Goal: Task Accomplishment & Management: Manage account settings

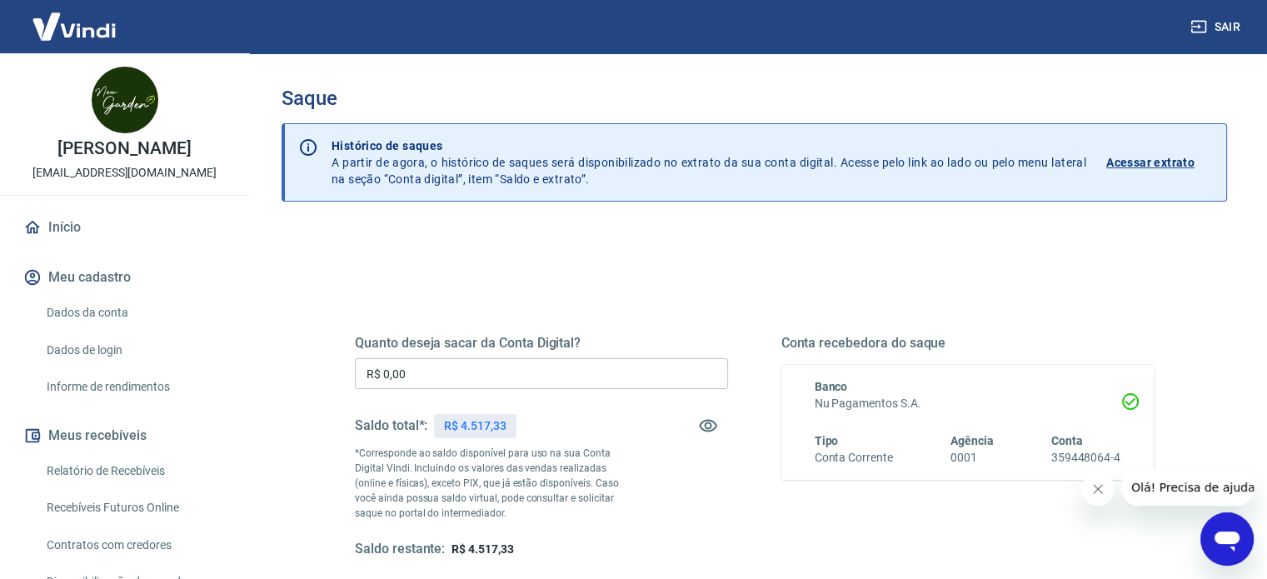
click at [464, 370] on input "R$ 0,00" at bounding box center [541, 373] width 373 height 31
click at [633, 376] on input "R$ 0,00" at bounding box center [541, 373] width 373 height 31
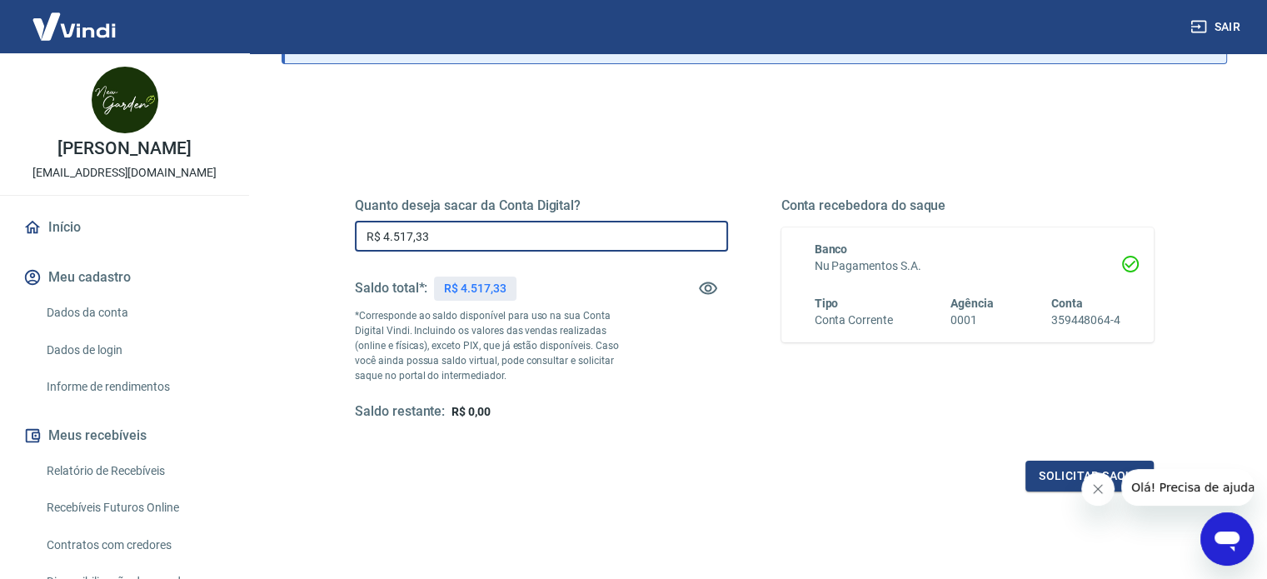
scroll to position [167, 0]
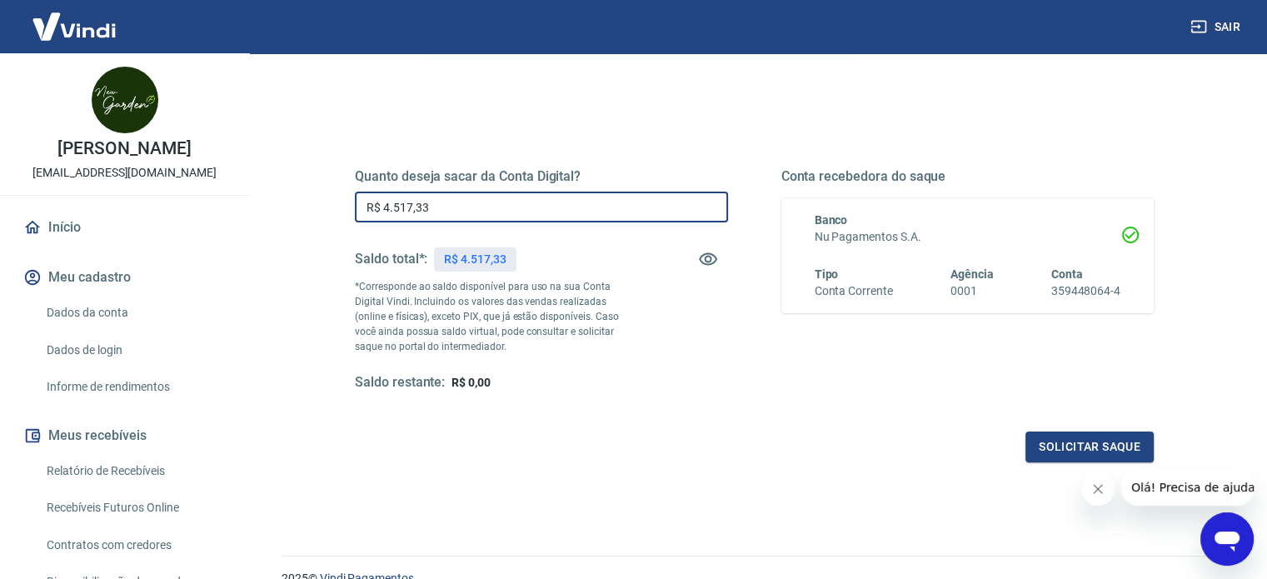
type input "R$ 4.517,33"
click at [1022, 446] on div "Solicitar saque" at bounding box center [754, 446] width 799 height 31
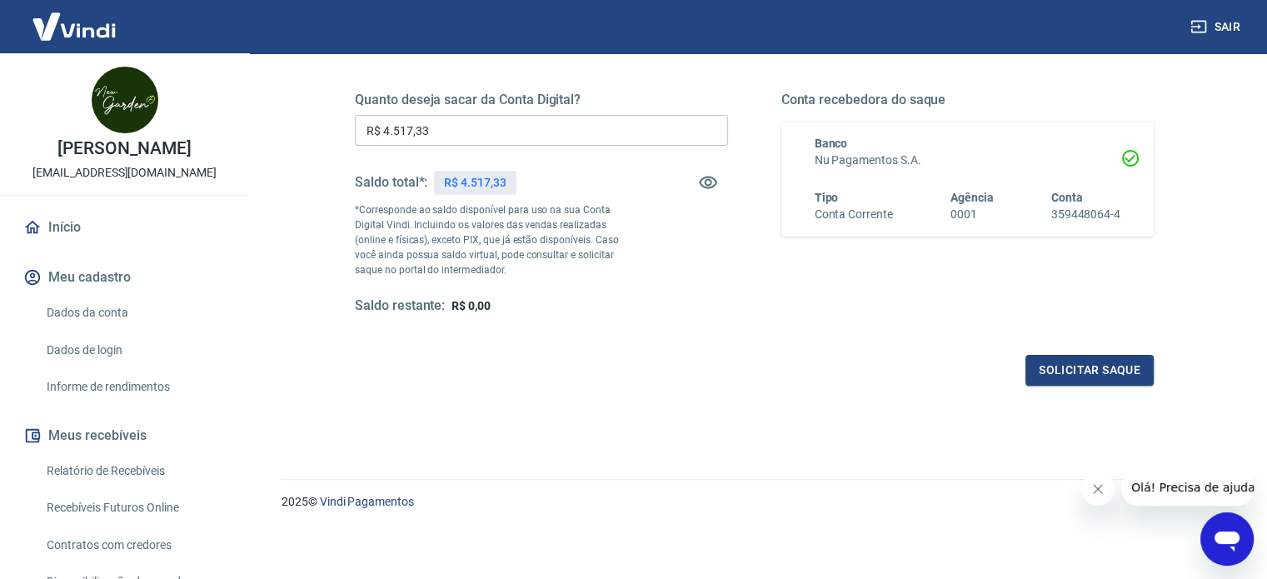
scroll to position [160, 0]
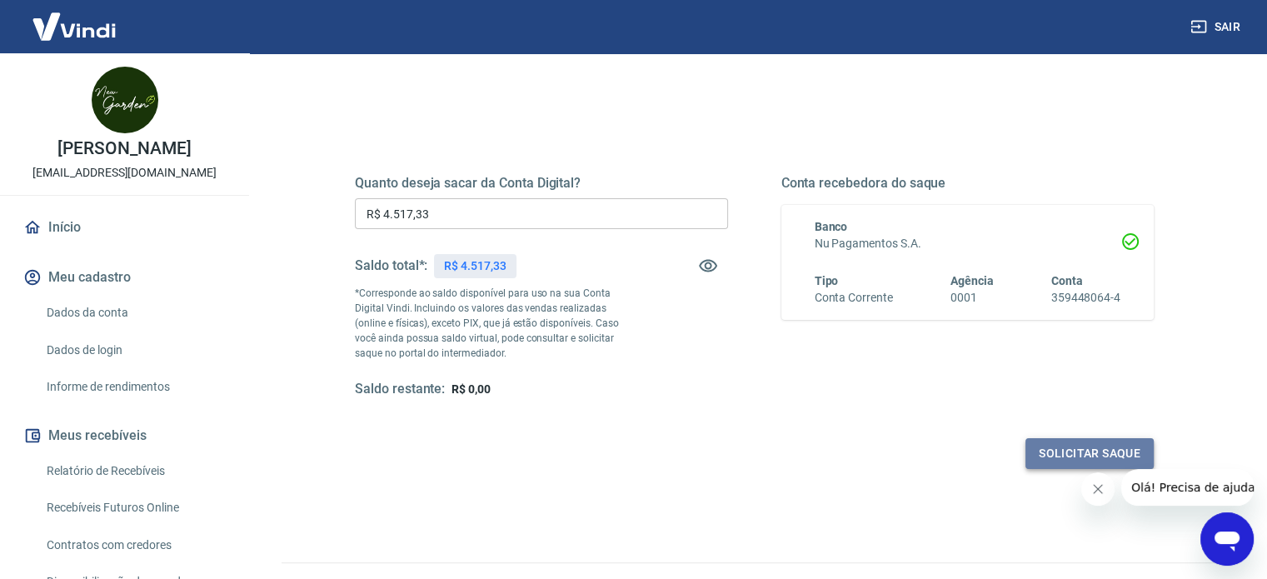
click at [1036, 441] on button "Solicitar saque" at bounding box center [1089, 453] width 128 height 31
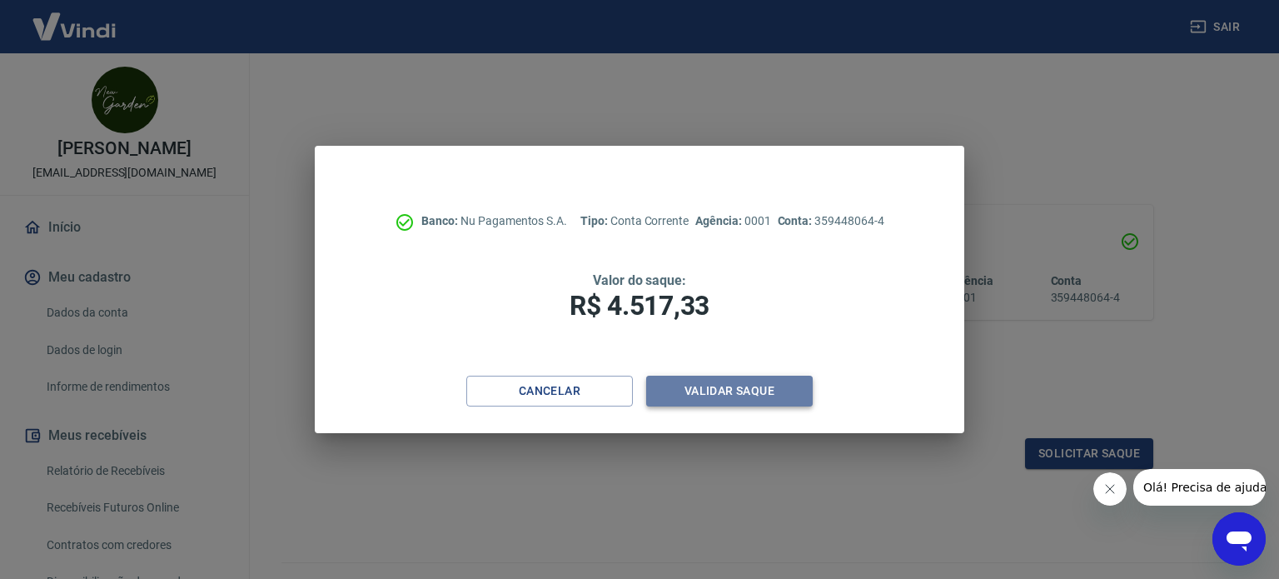
click at [780, 380] on button "Validar saque" at bounding box center [729, 391] width 167 height 31
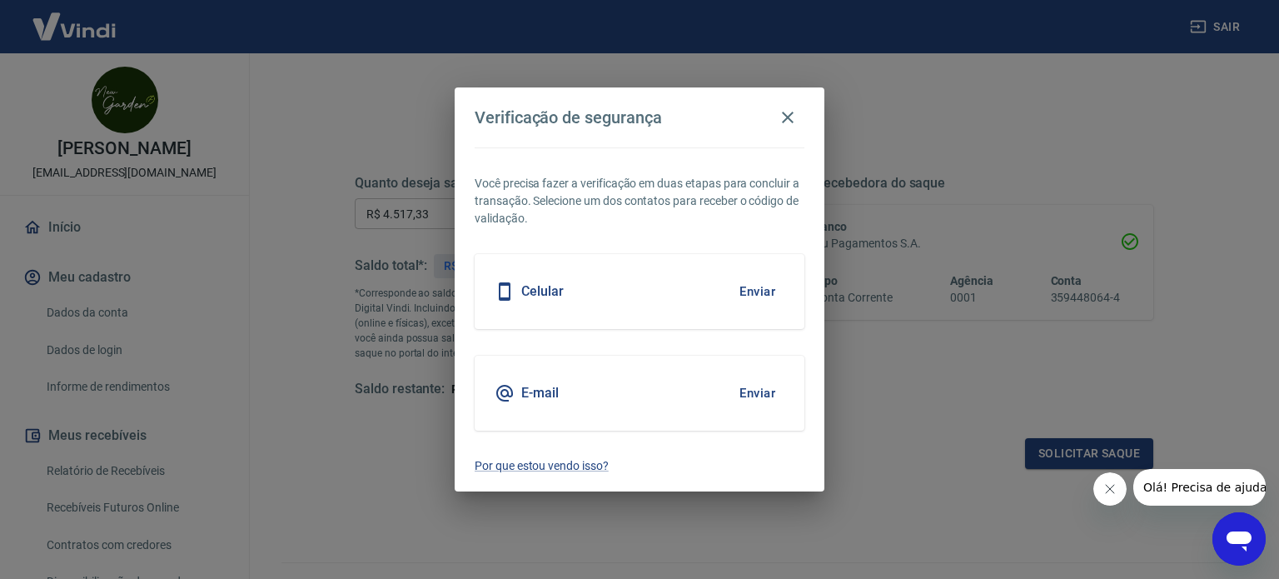
click at [764, 282] on button "Enviar" at bounding box center [758, 291] width 54 height 35
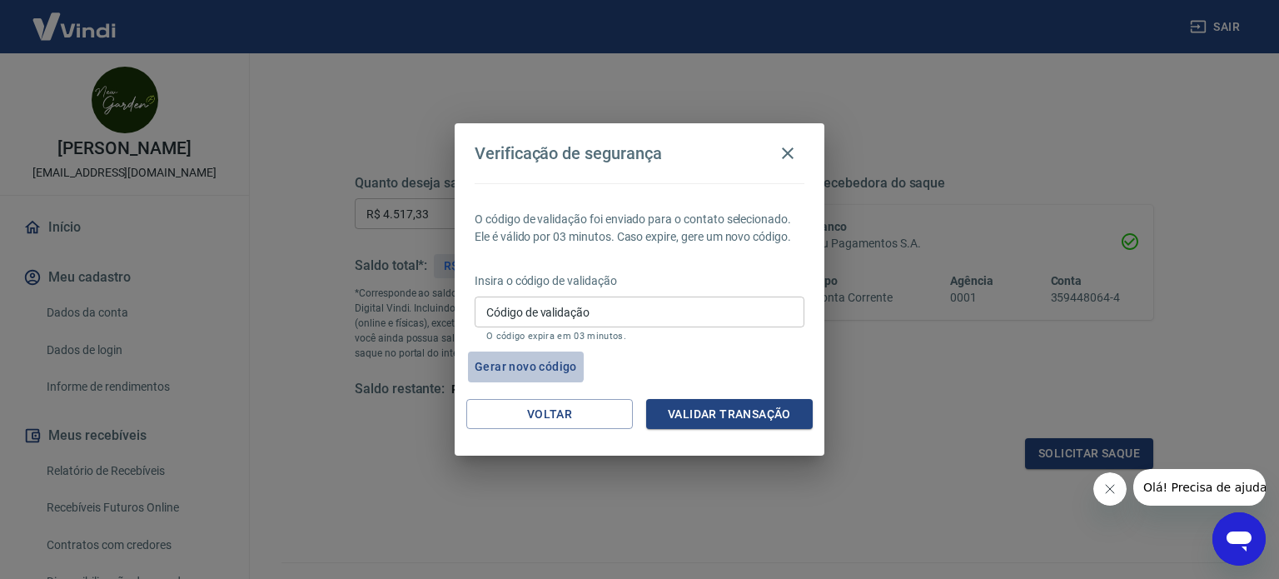
click at [497, 358] on button "Gerar novo código" at bounding box center [526, 367] width 116 height 31
click at [565, 360] on button "Gerar novo código" at bounding box center [526, 367] width 116 height 31
drag, startPoint x: 565, startPoint y: 360, endPoint x: 613, endPoint y: 378, distance: 51.7
click at [613, 378] on div "Gerar novo código" at bounding box center [636, 367] width 337 height 31
click at [554, 368] on button "Gerar novo código" at bounding box center [526, 367] width 116 height 31
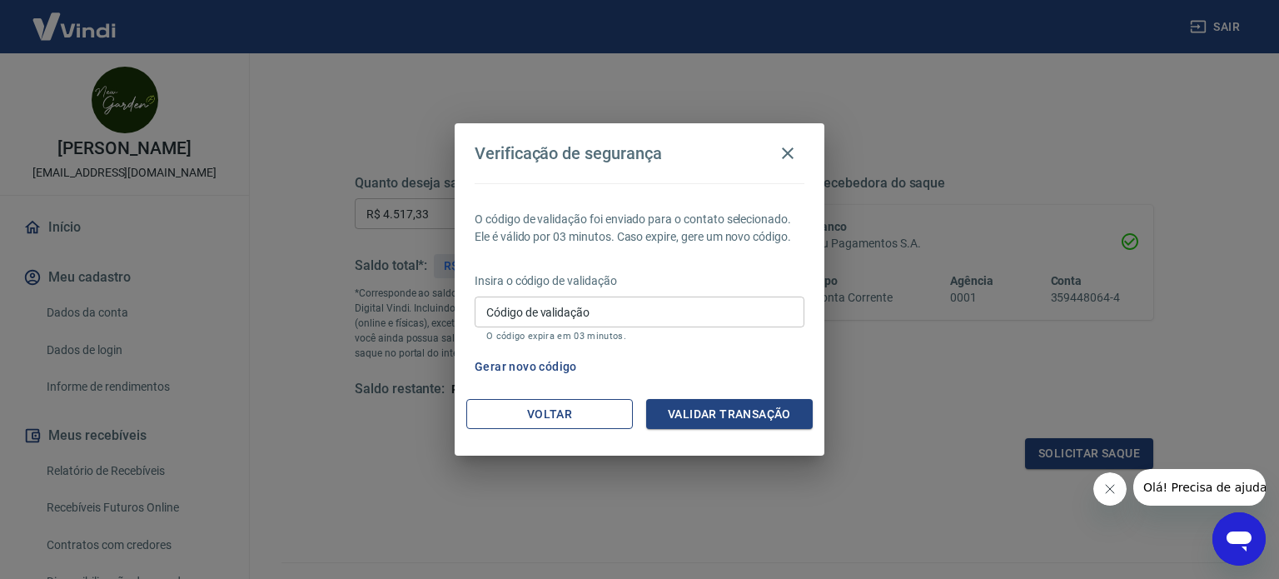
click at [518, 402] on button "Voltar" at bounding box center [549, 414] width 167 height 31
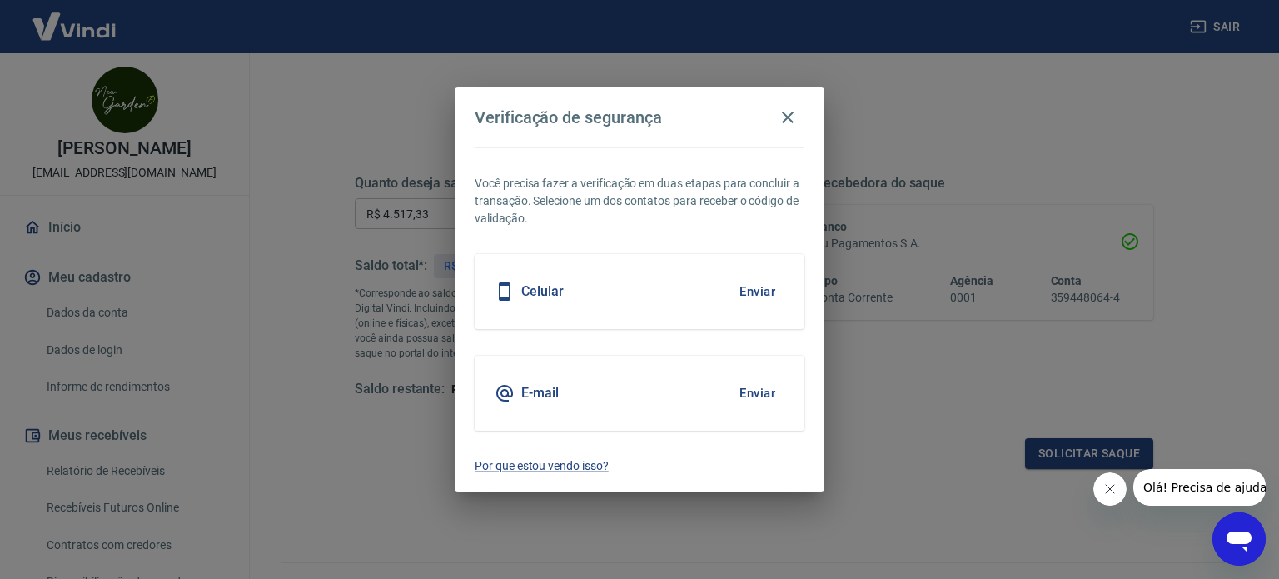
click at [737, 386] on button "Enviar" at bounding box center [758, 393] width 54 height 35
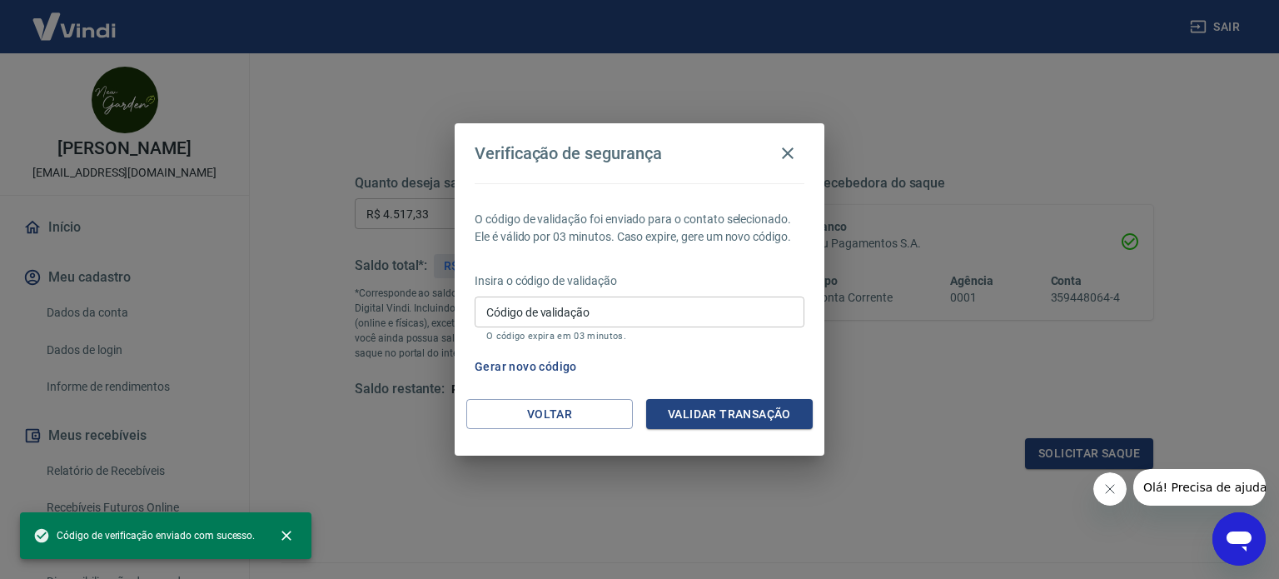
click at [590, 319] on input "Código de validação" at bounding box center [640, 312] width 330 height 31
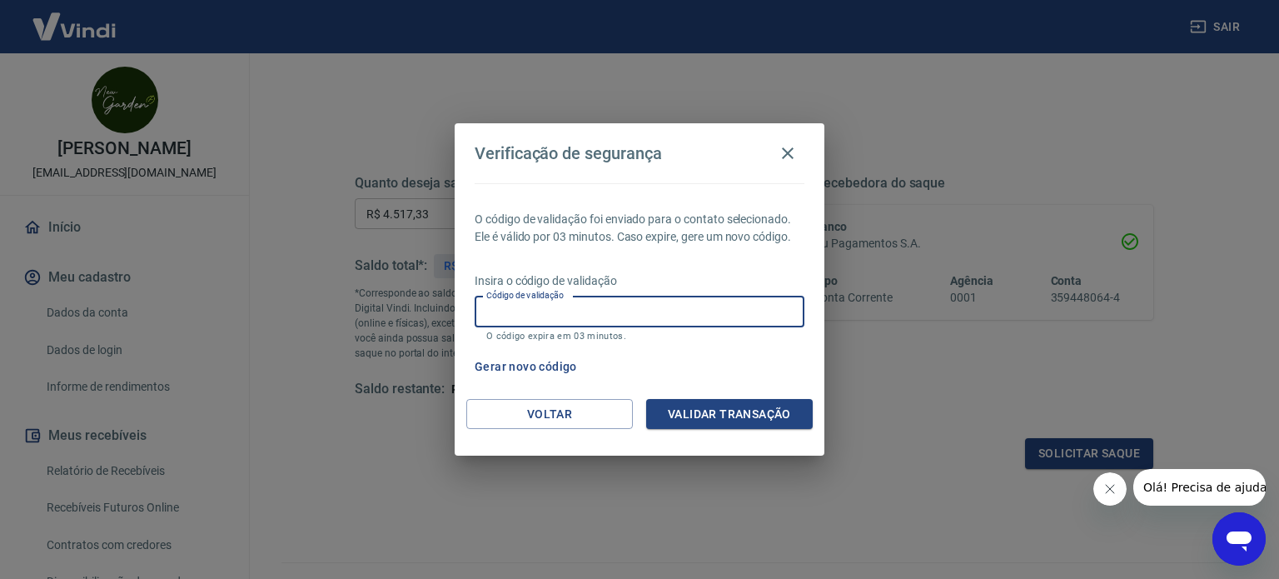
paste input "515490"
type input "515490"
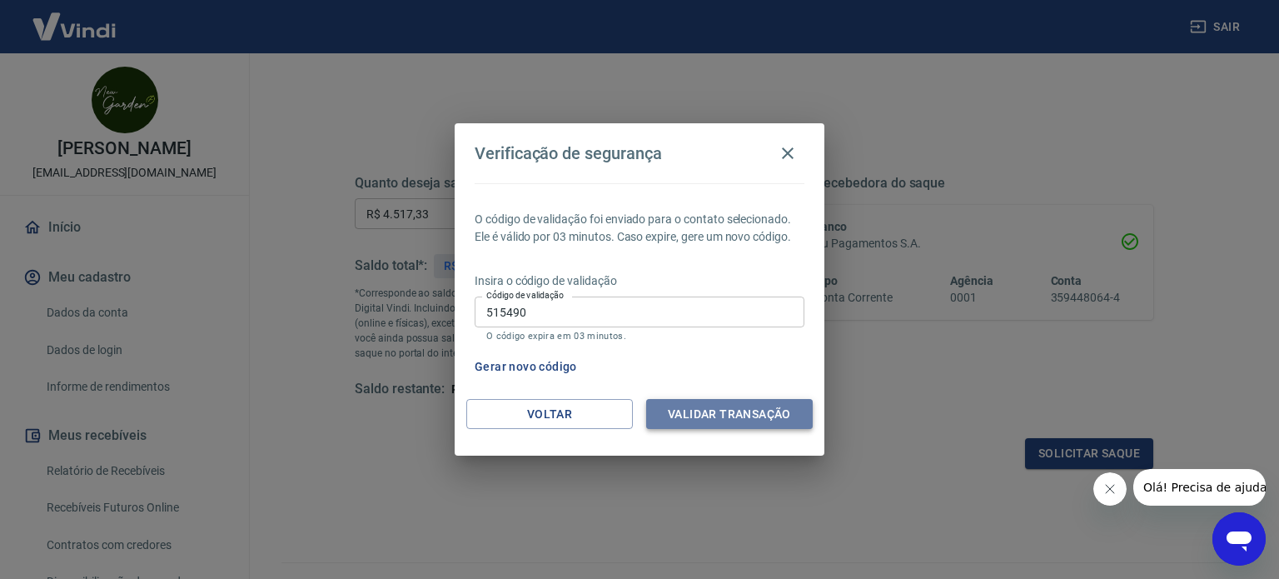
click at [681, 401] on button "Validar transação" at bounding box center [729, 414] width 167 height 31
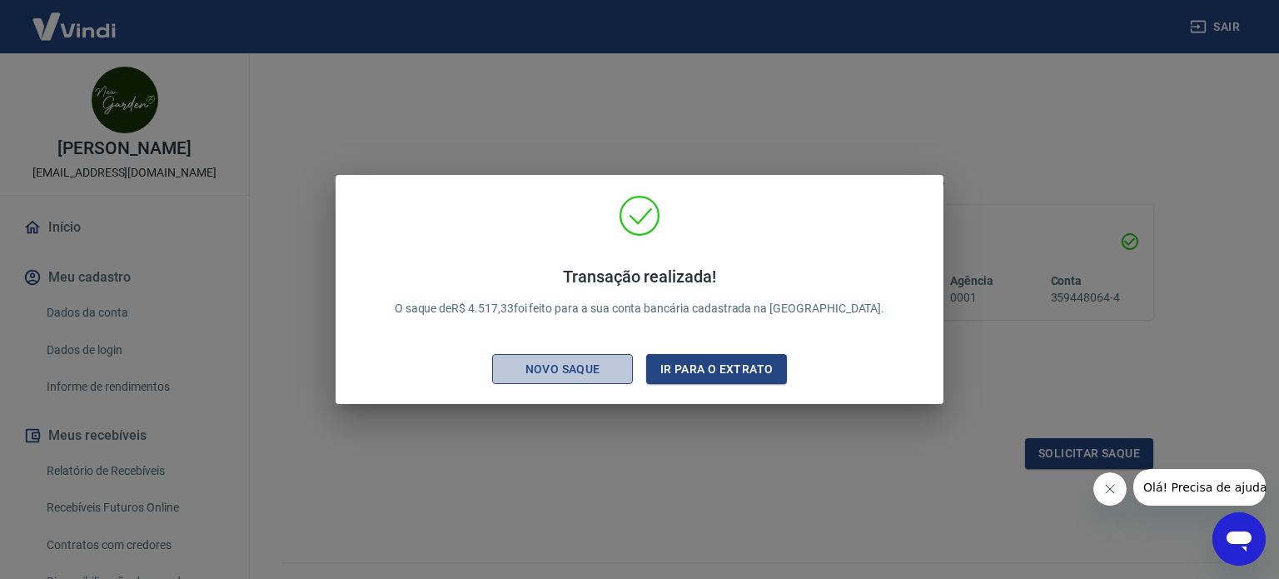
click at [625, 380] on button "Novo saque" at bounding box center [562, 369] width 141 height 31
